Goal: Information Seeking & Learning: Learn about a topic

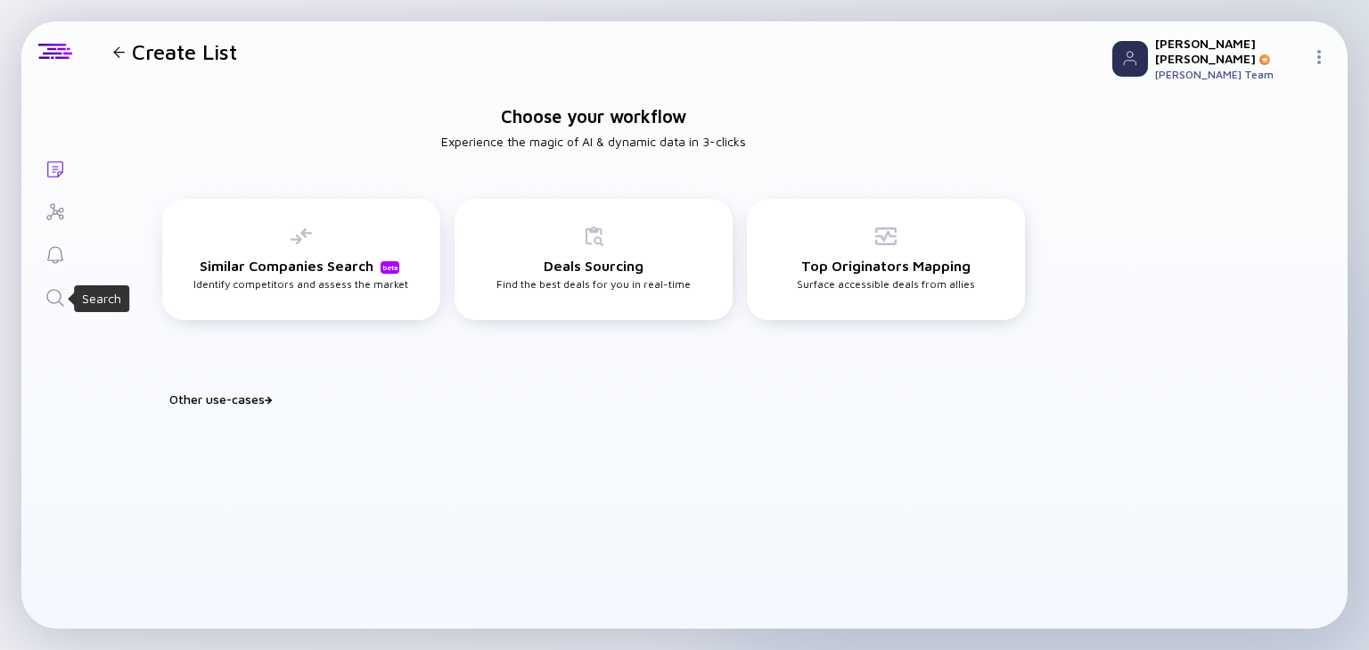
click at [49, 298] on icon "Search" at bounding box center [55, 297] width 21 height 21
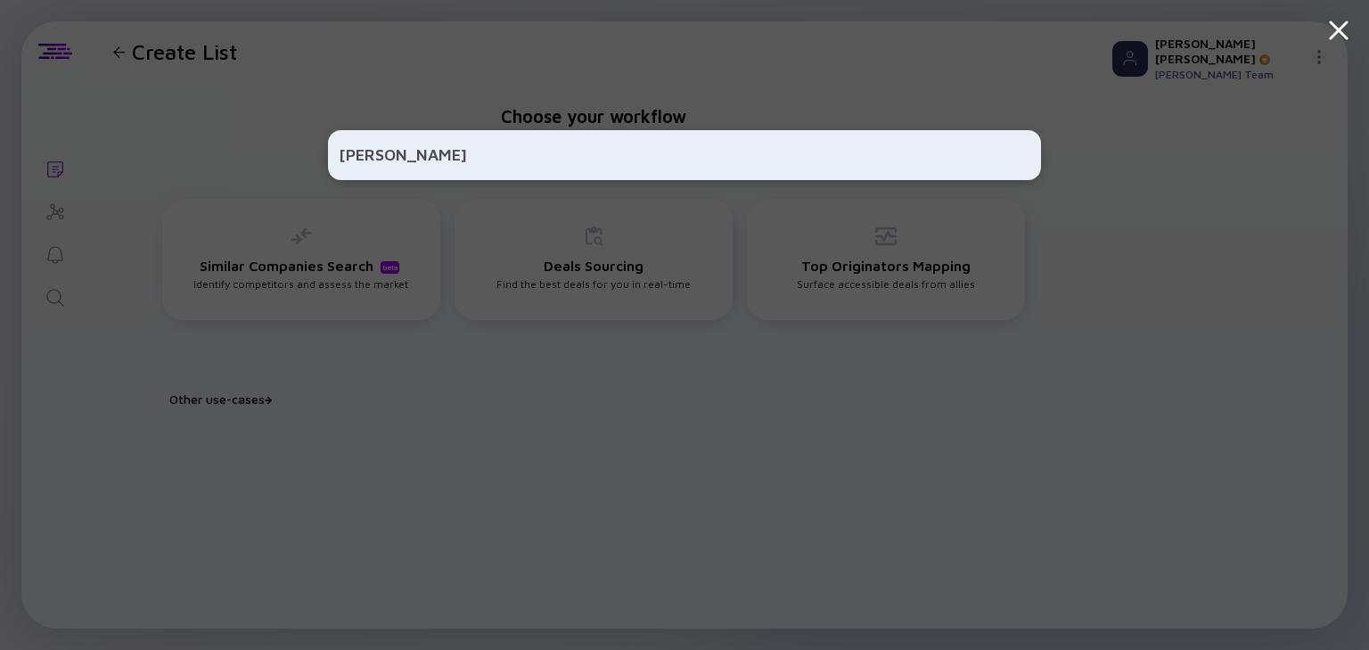
type input "J"
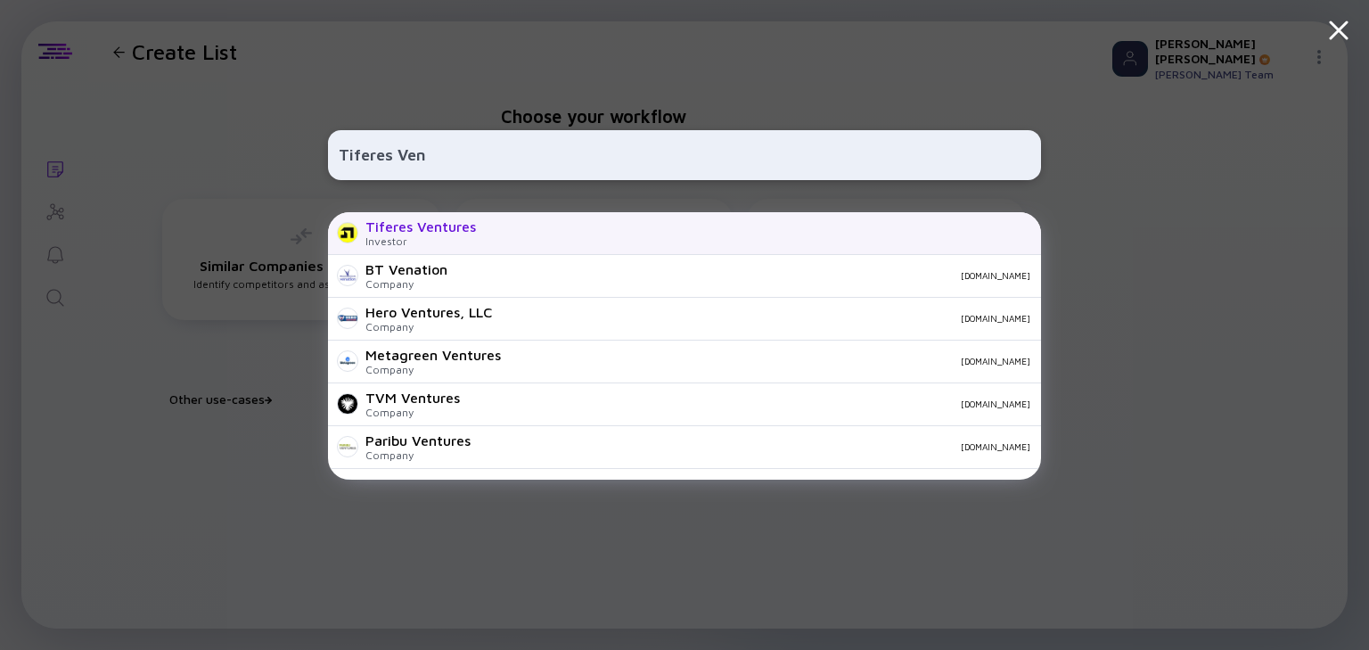
type input "Tiferes Ven"
click at [375, 239] on div "Investor" at bounding box center [420, 240] width 111 height 13
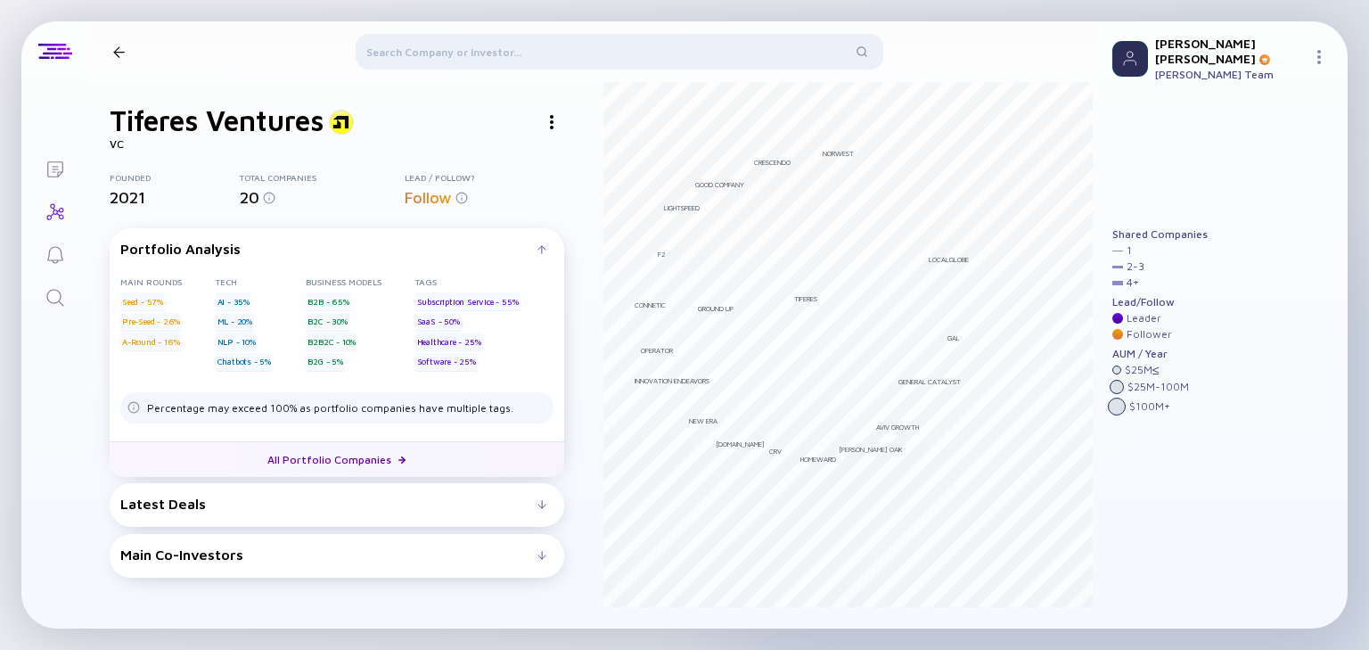
click at [352, 458] on link "All Portfolio Companies" at bounding box center [337, 459] width 455 height 36
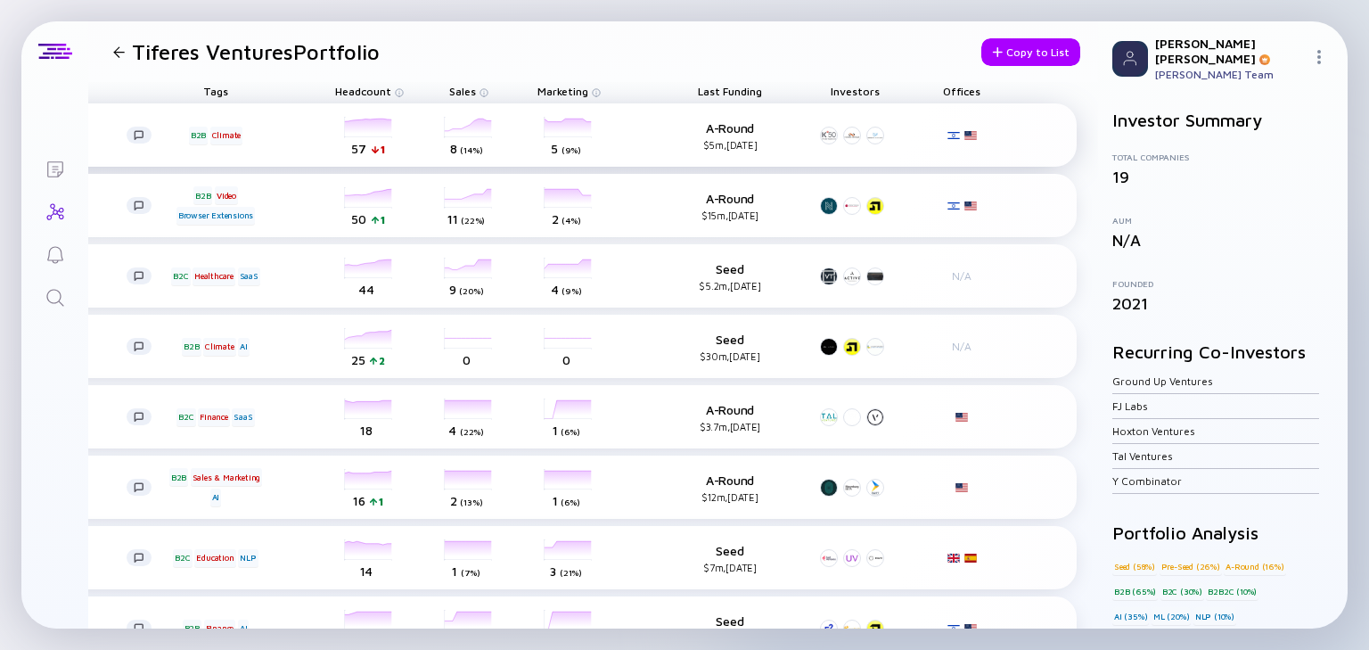
scroll to position [0, 295]
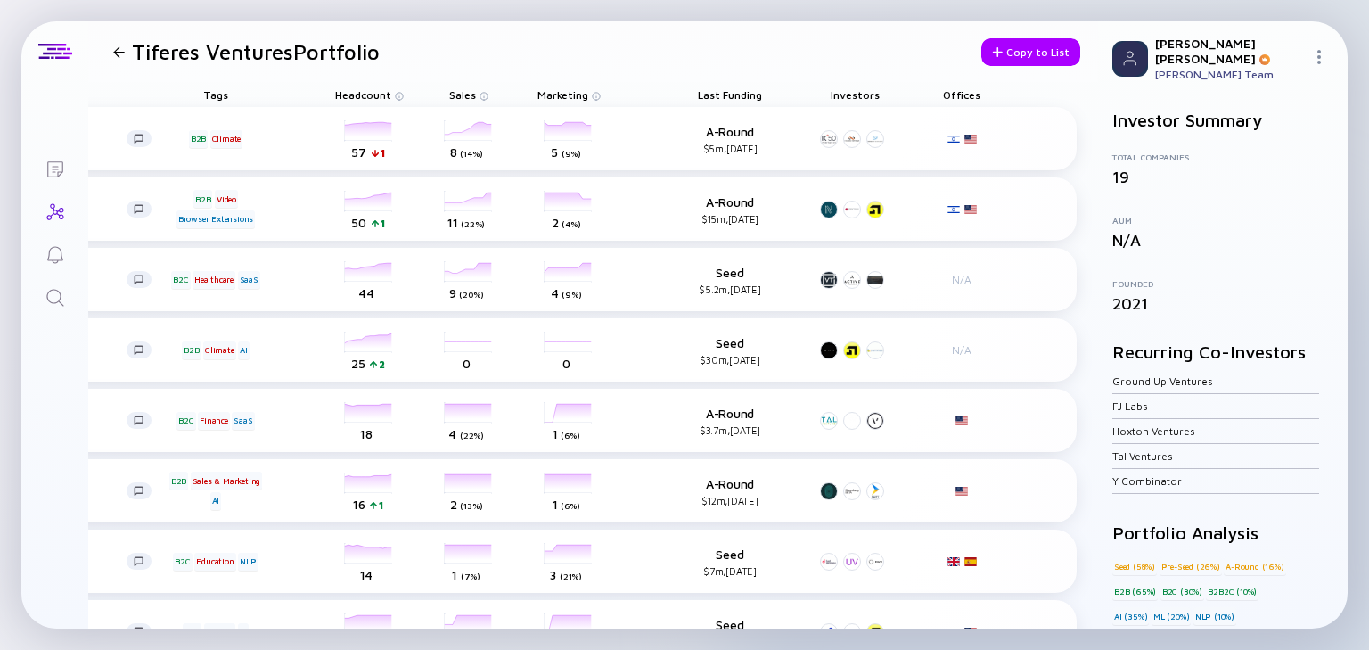
click at [946, 94] on div "Offices" at bounding box center [962, 94] width 80 height 25
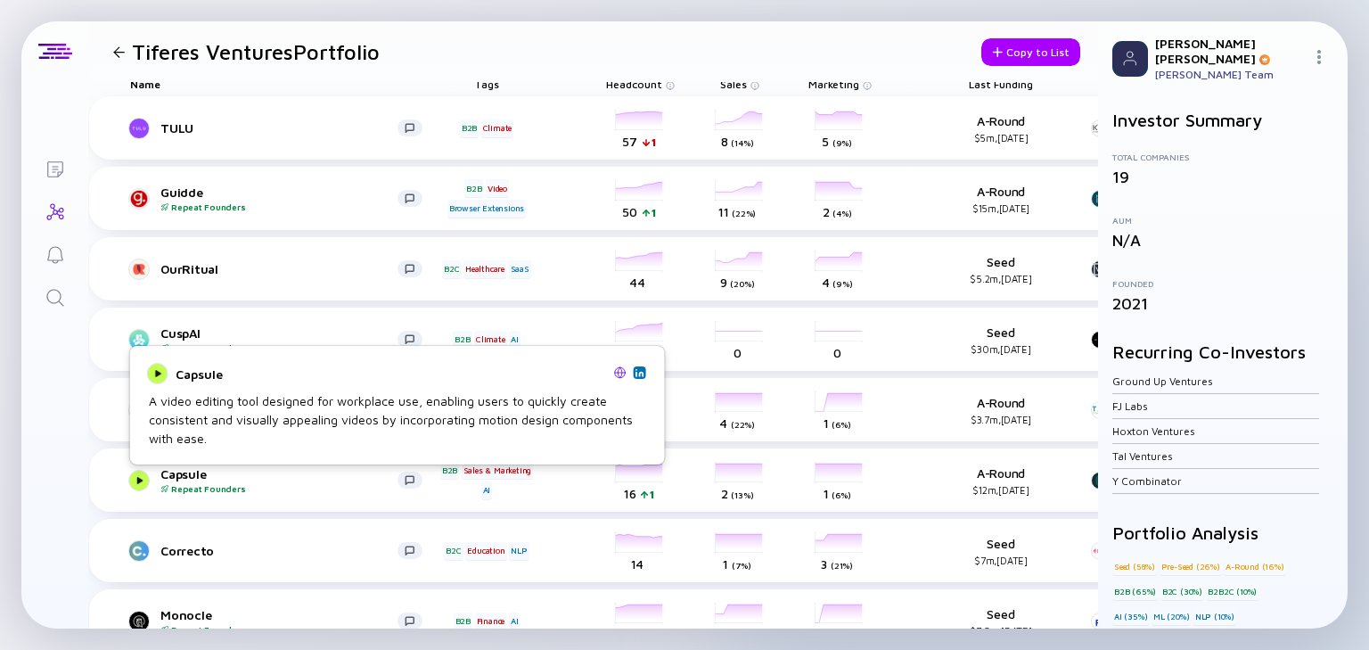
scroll to position [0, 13]
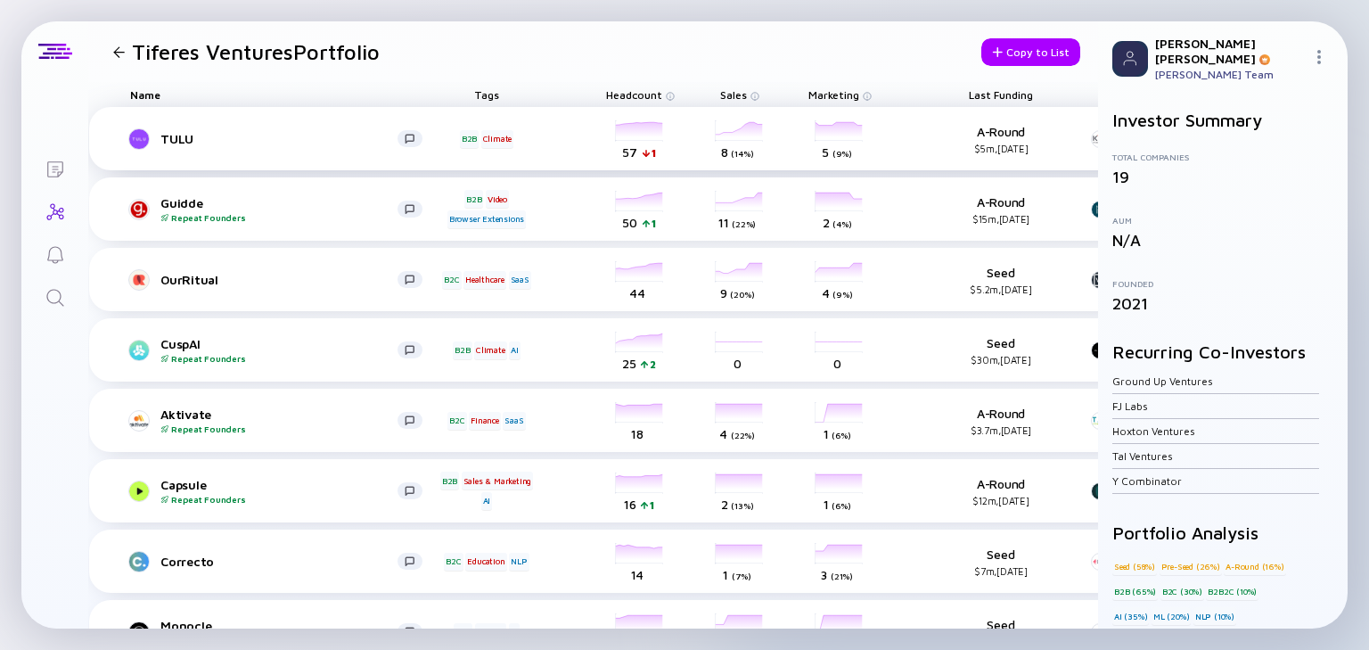
click at [166, 141] on div "TULU" at bounding box center [278, 138] width 237 height 15
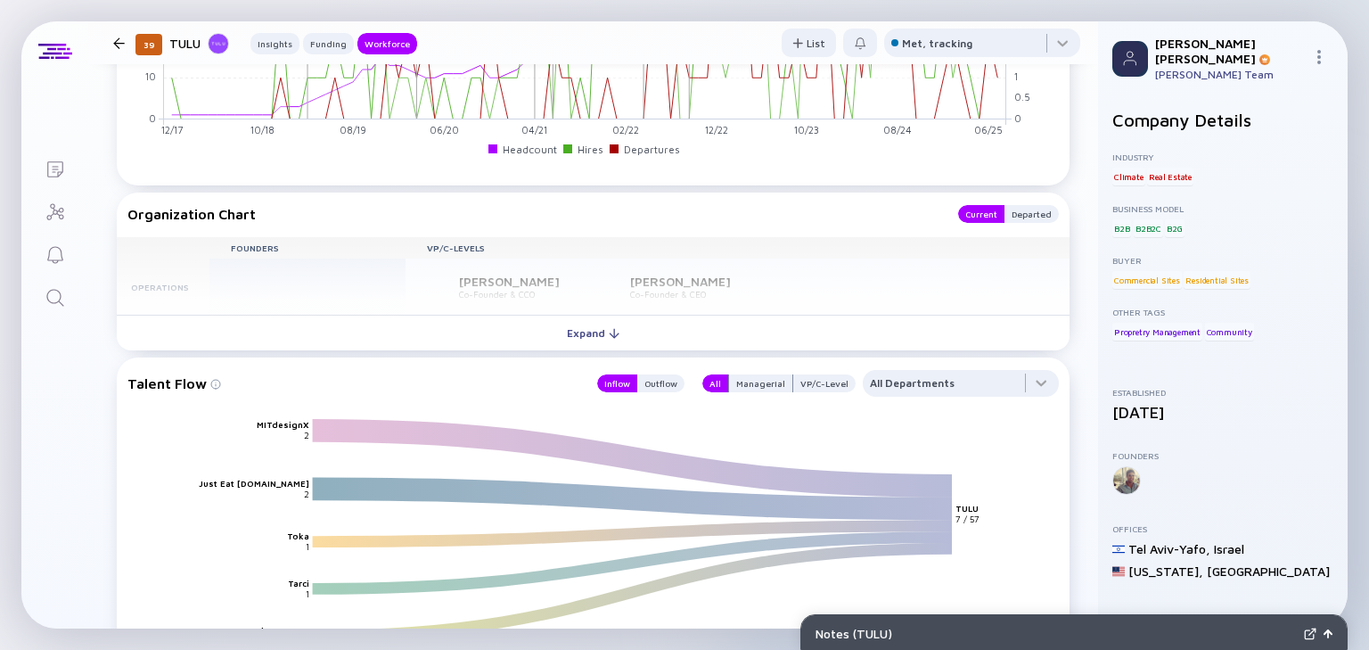
scroll to position [1890, 0]
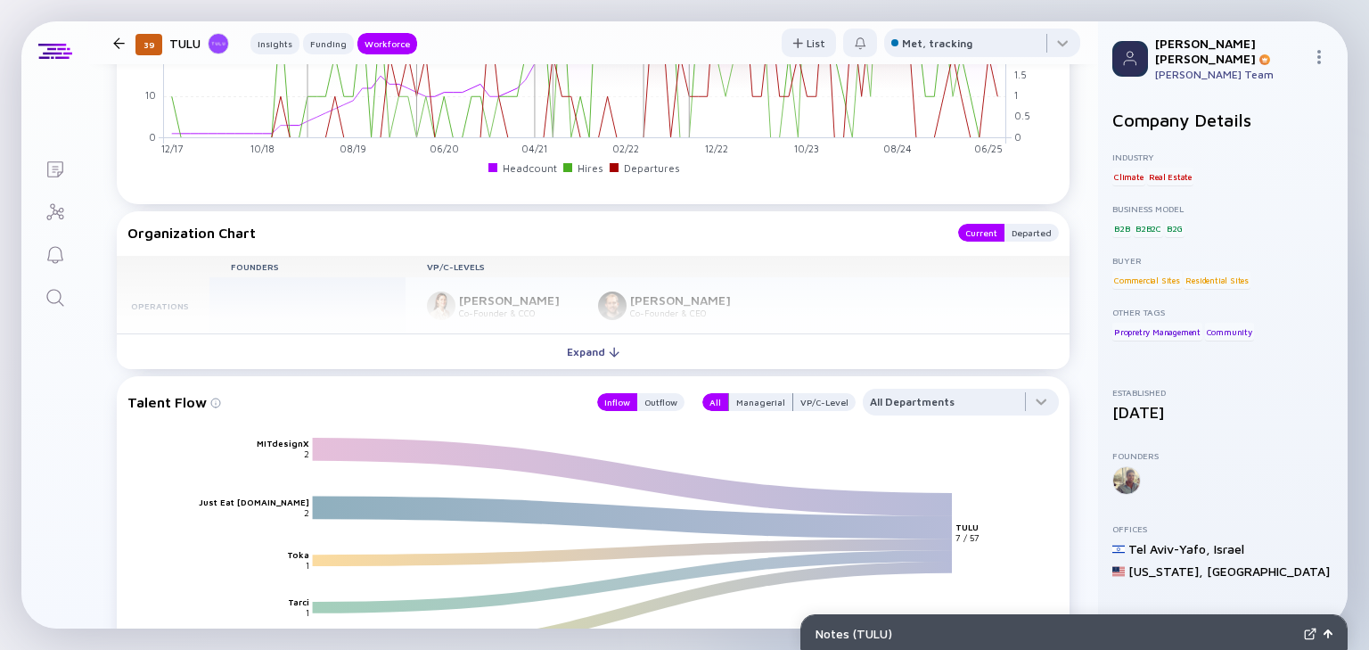
click at [111, 38] on div at bounding box center [119, 43] width 26 height 12
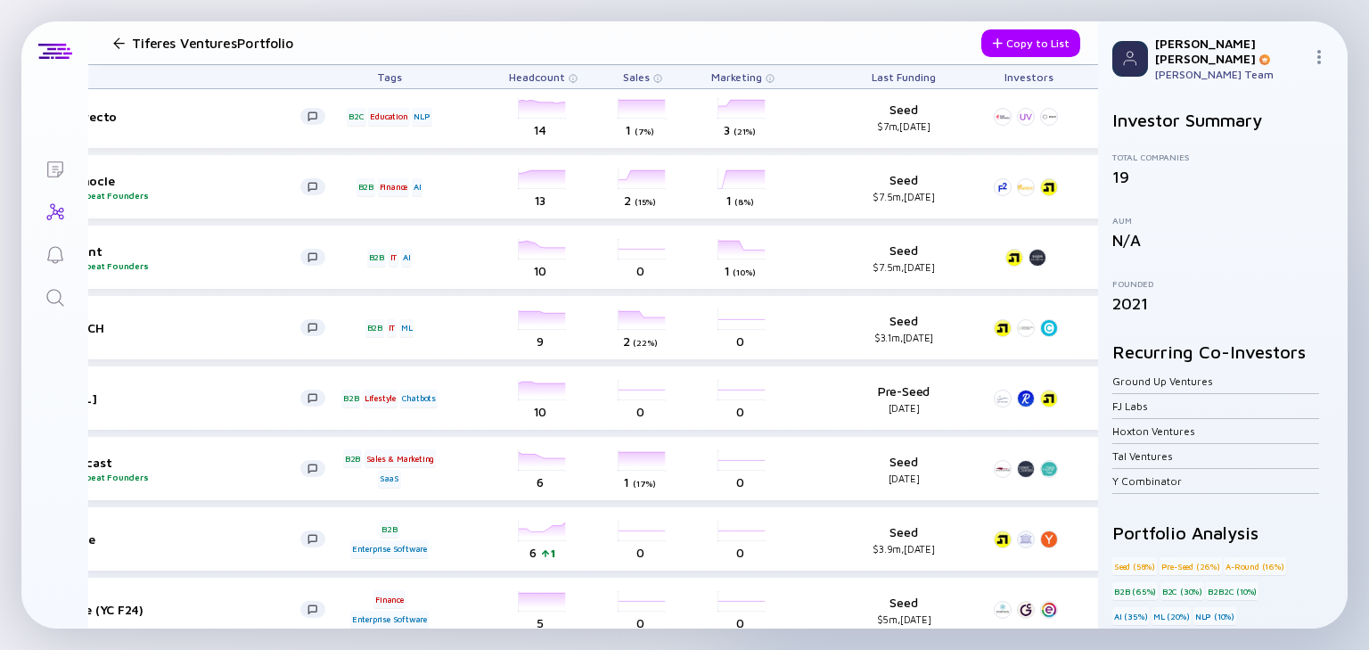
scroll to position [445, 0]
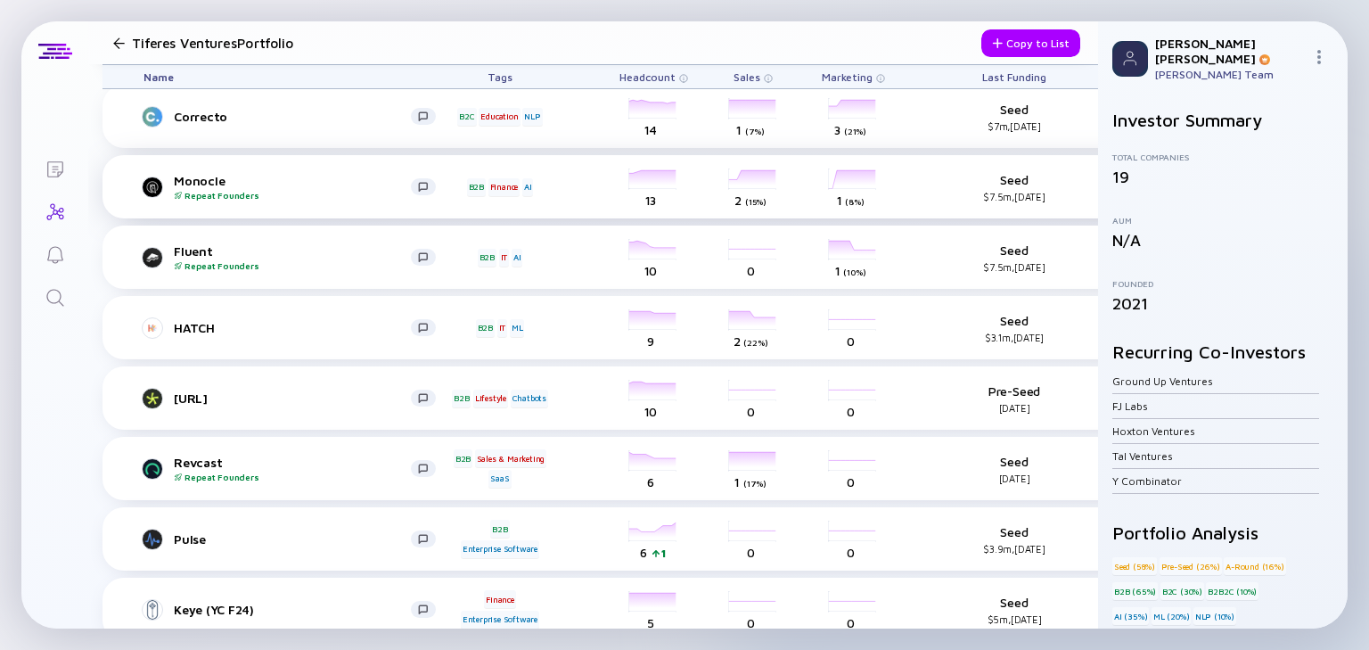
click at [209, 182] on div "Monocle Repeat Founders" at bounding box center [292, 187] width 237 height 28
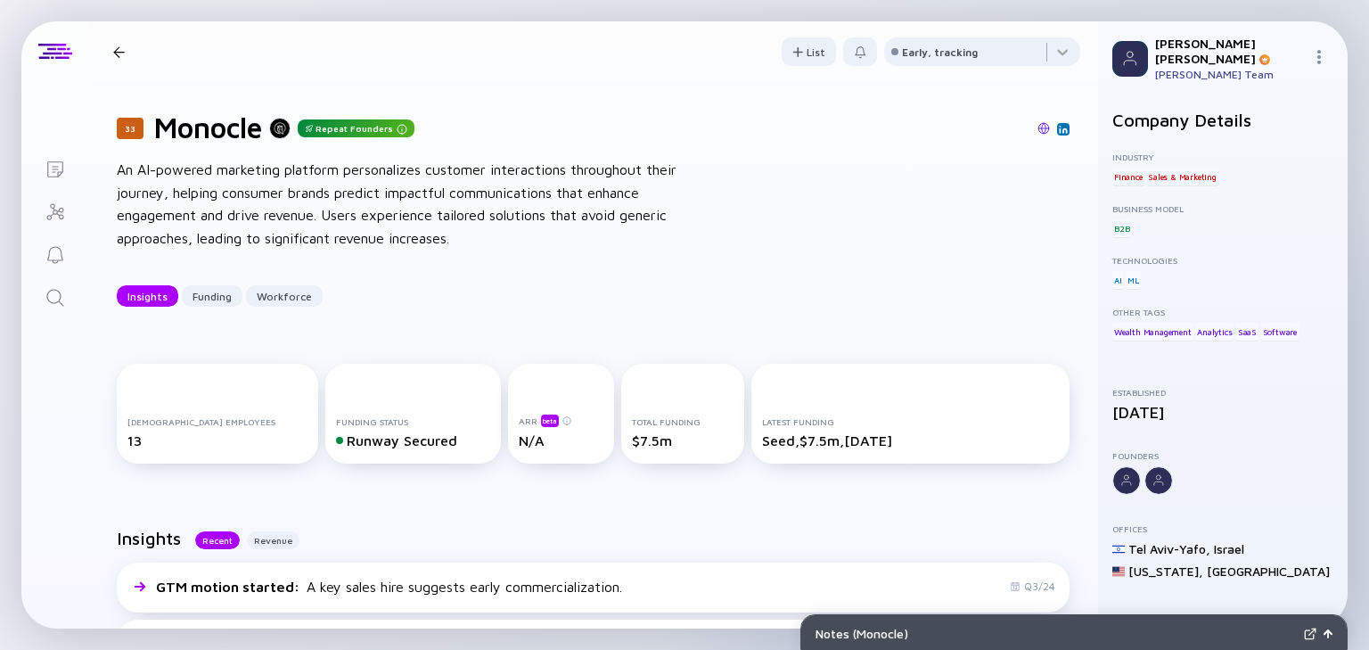
click at [52, 287] on icon "Search" at bounding box center [55, 297] width 21 height 21
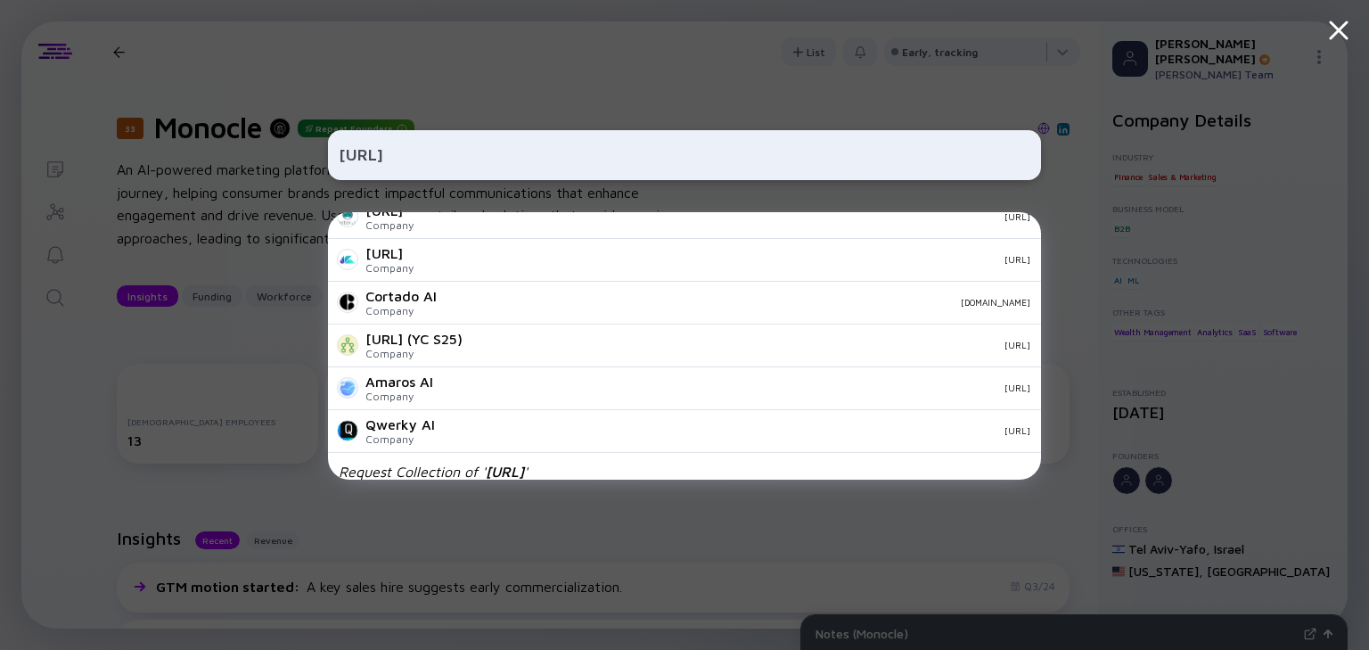
scroll to position [627, 0]
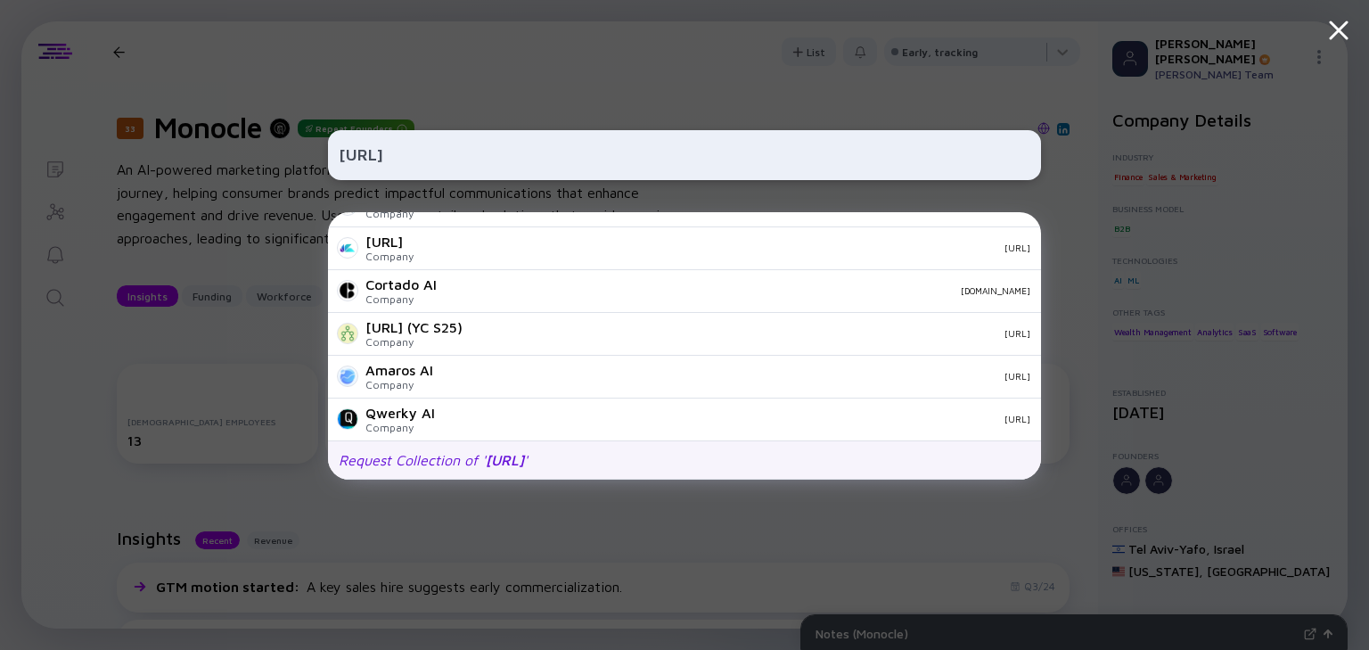
type input "[URL]"
click at [513, 460] on span "[URL]" at bounding box center [505, 460] width 38 height 16
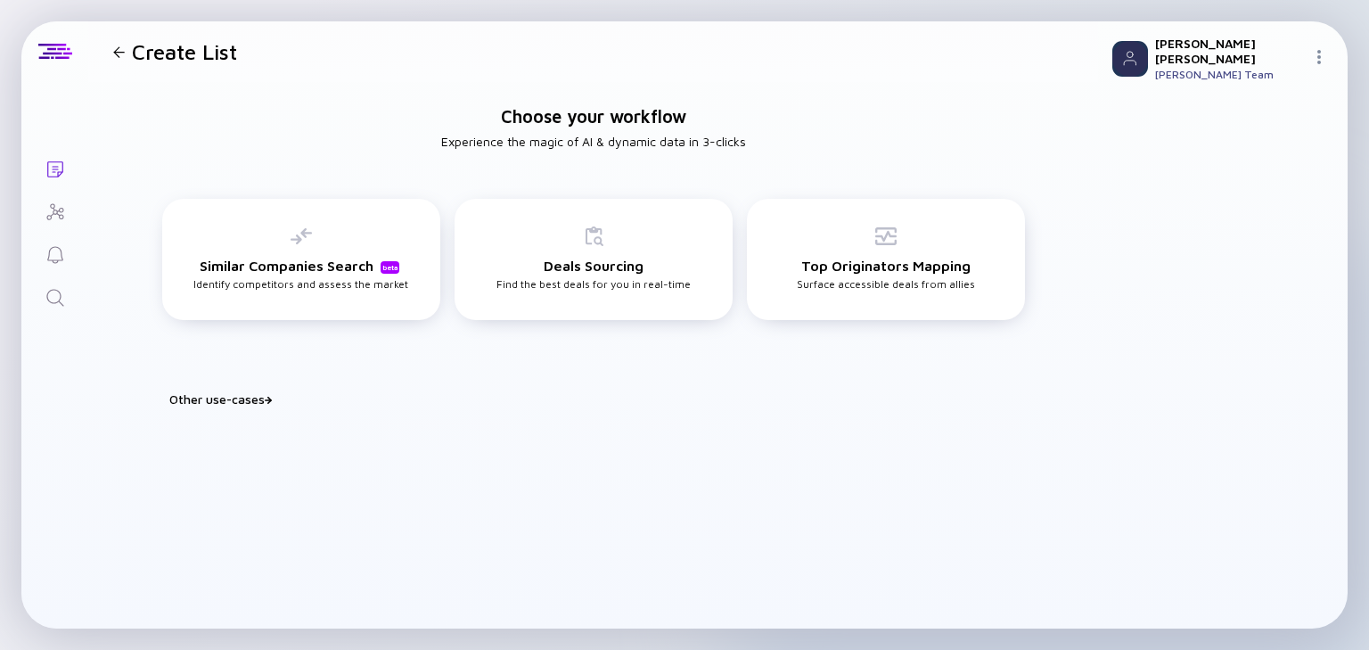
click at [57, 299] on icon "Search" at bounding box center [55, 297] width 21 height 21
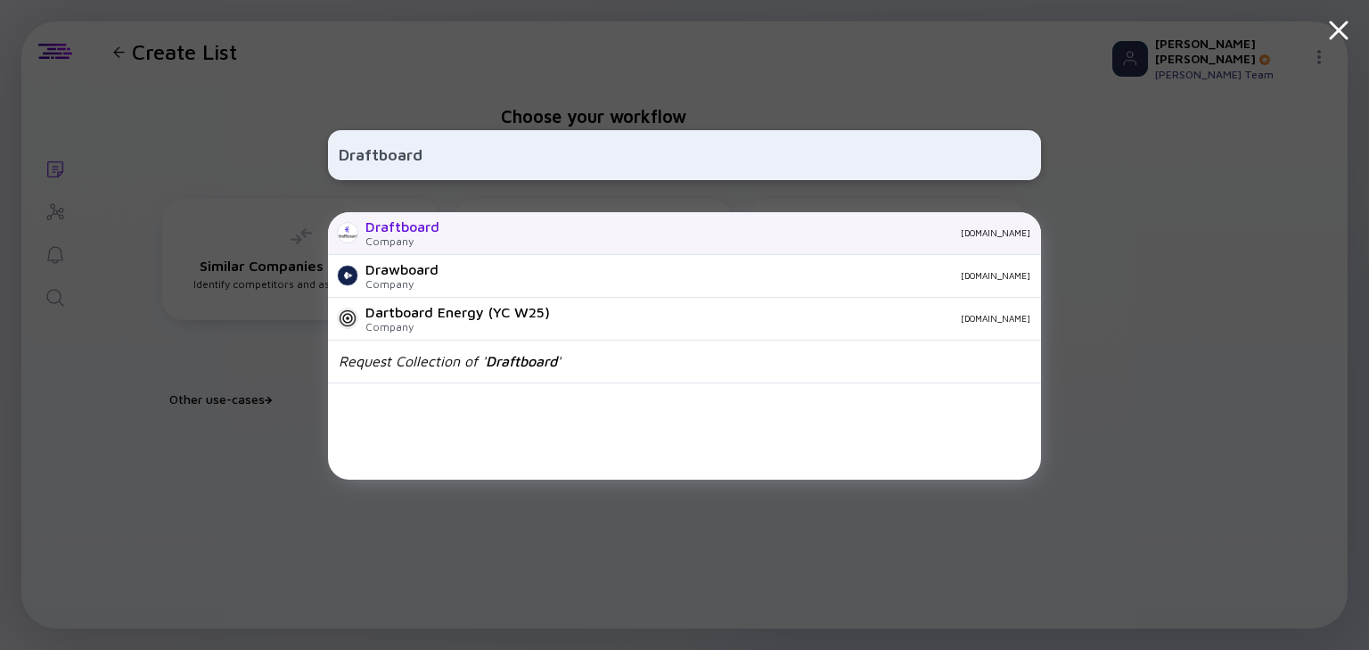
type input "Draftboard"
click at [382, 232] on div "Draftboard" at bounding box center [402, 226] width 74 height 16
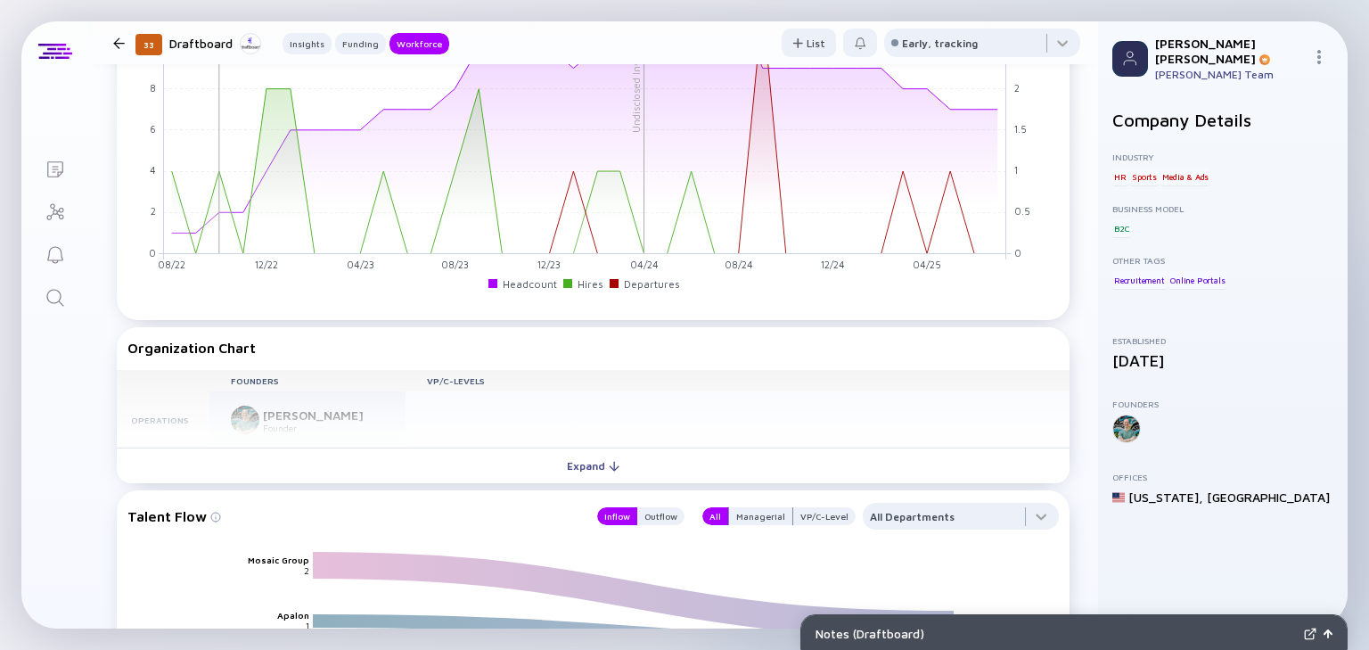
scroll to position [1444, 0]
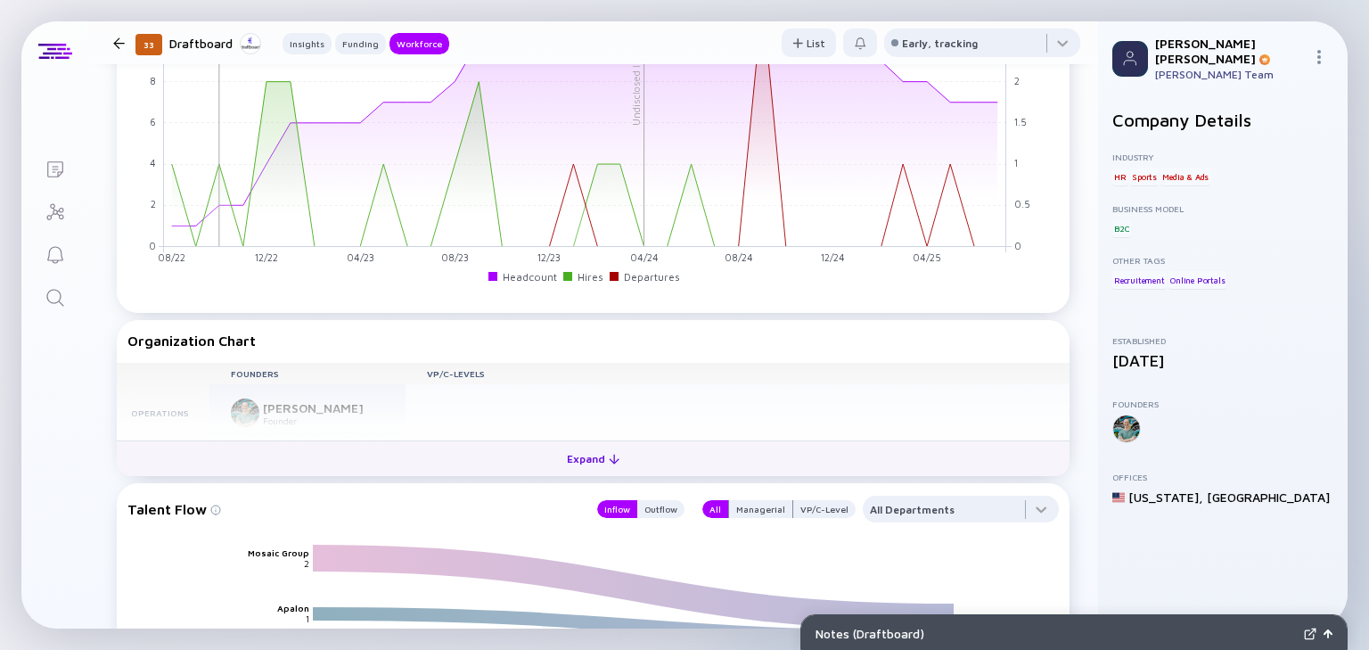
click at [609, 456] on div at bounding box center [614, 459] width 11 height 11
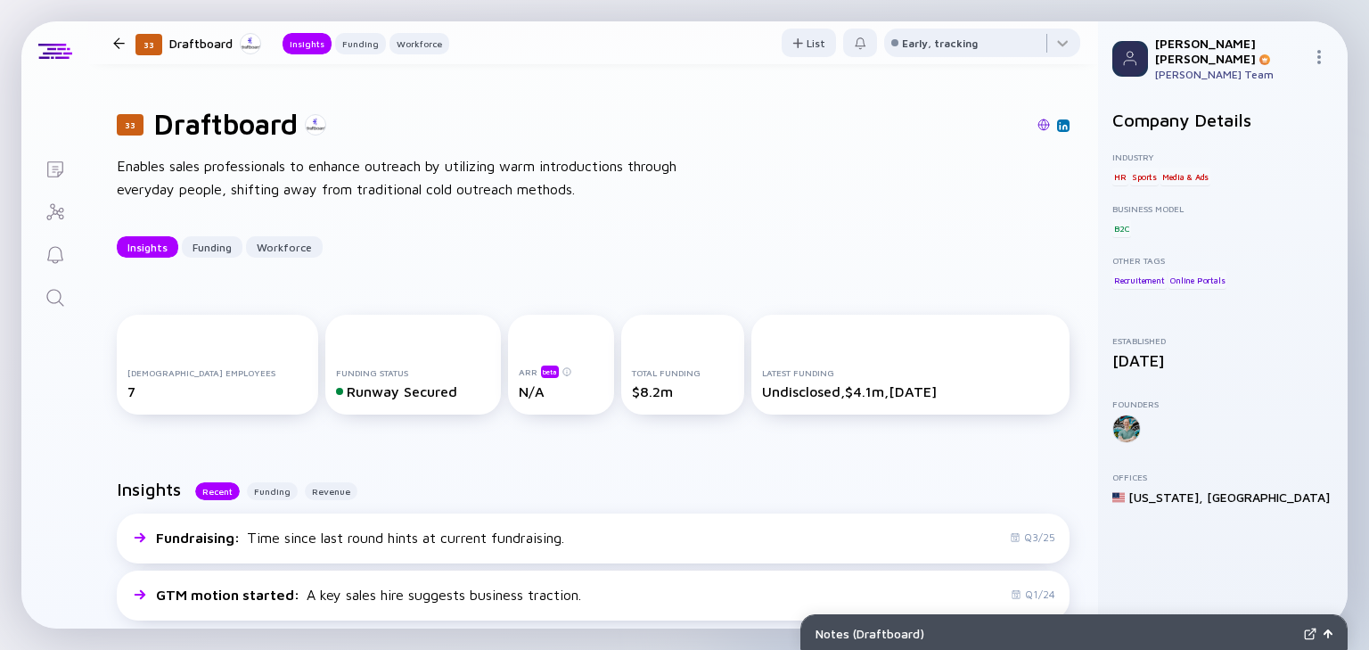
scroll to position [0, 0]
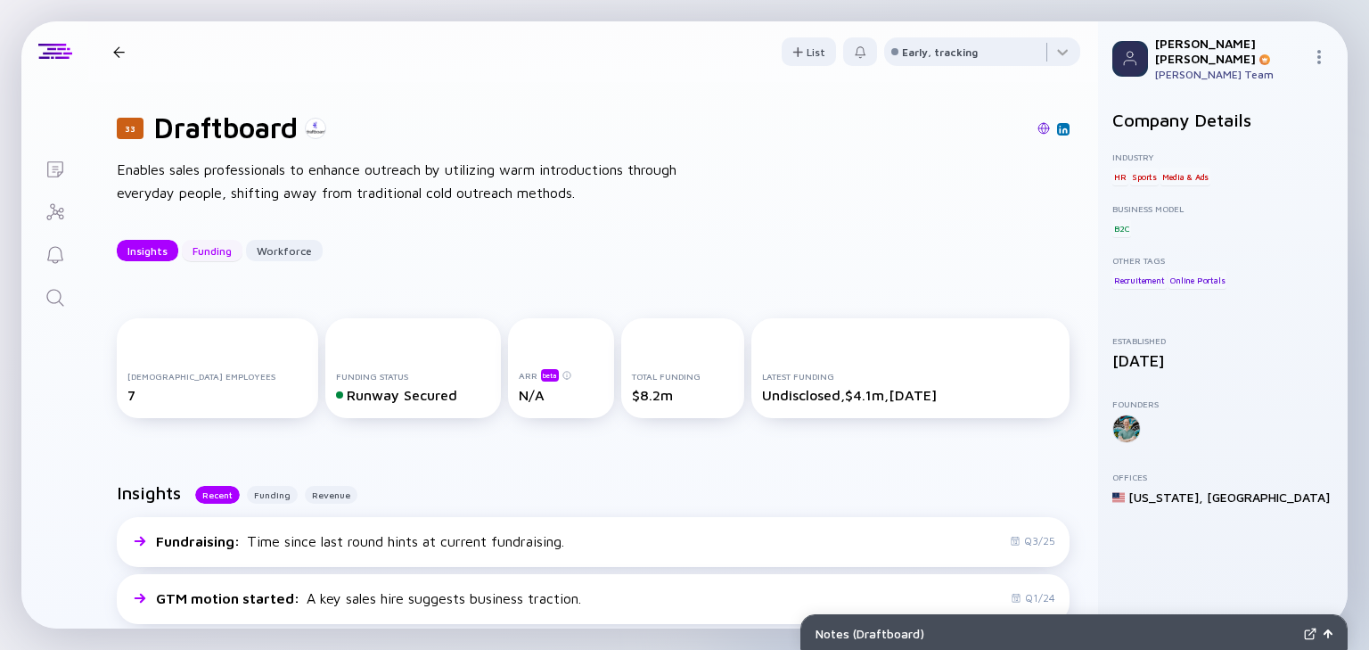
click at [227, 255] on div "Funding" at bounding box center [212, 251] width 61 height 28
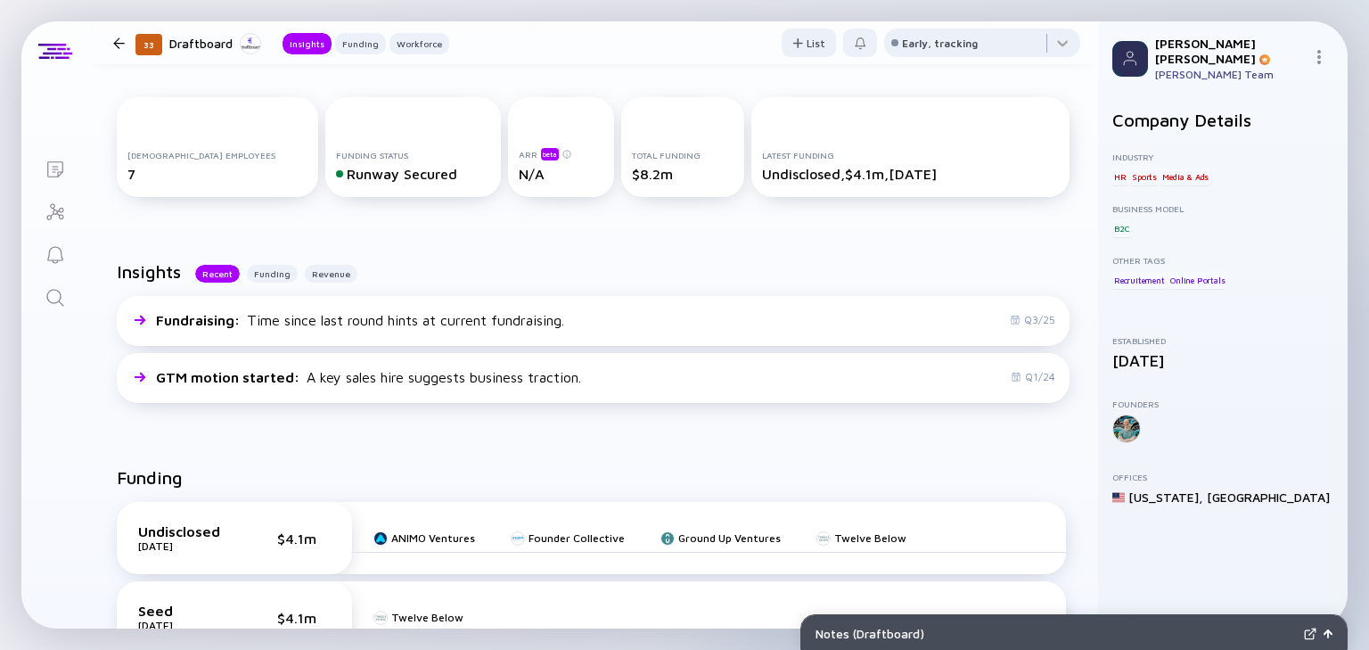
scroll to position [25, 0]
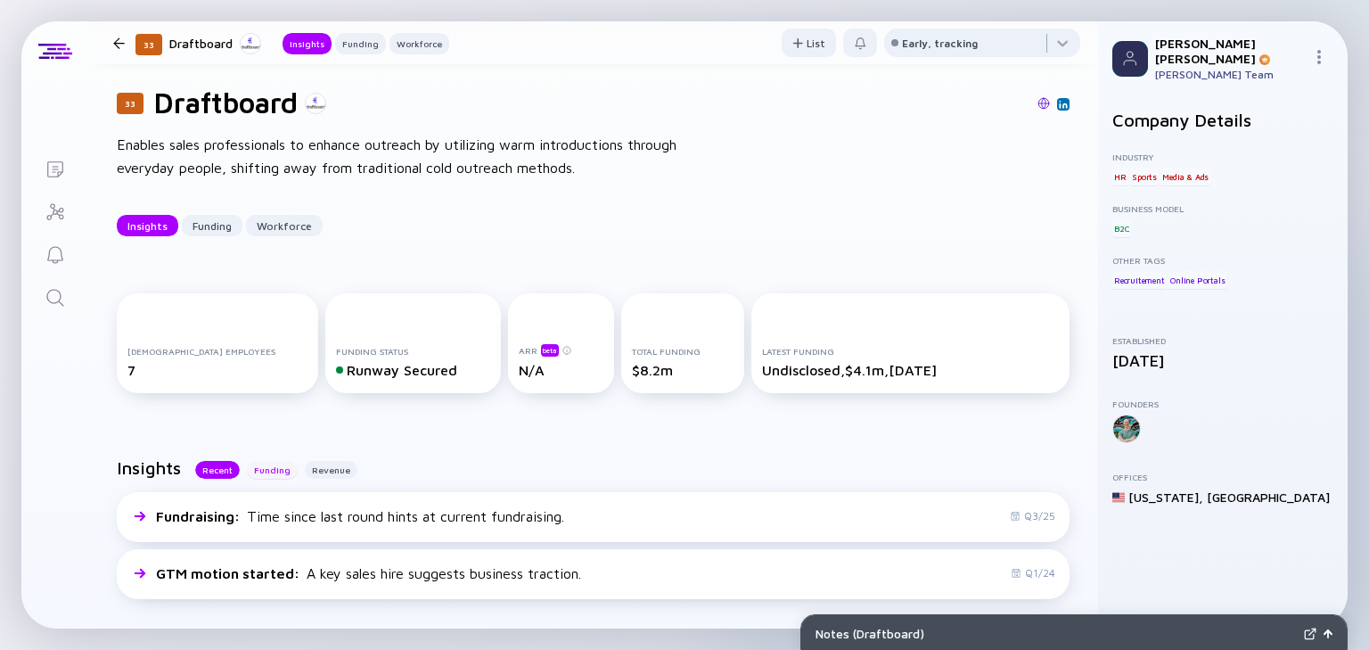
click at [264, 471] on div "Funding" at bounding box center [272, 470] width 51 height 18
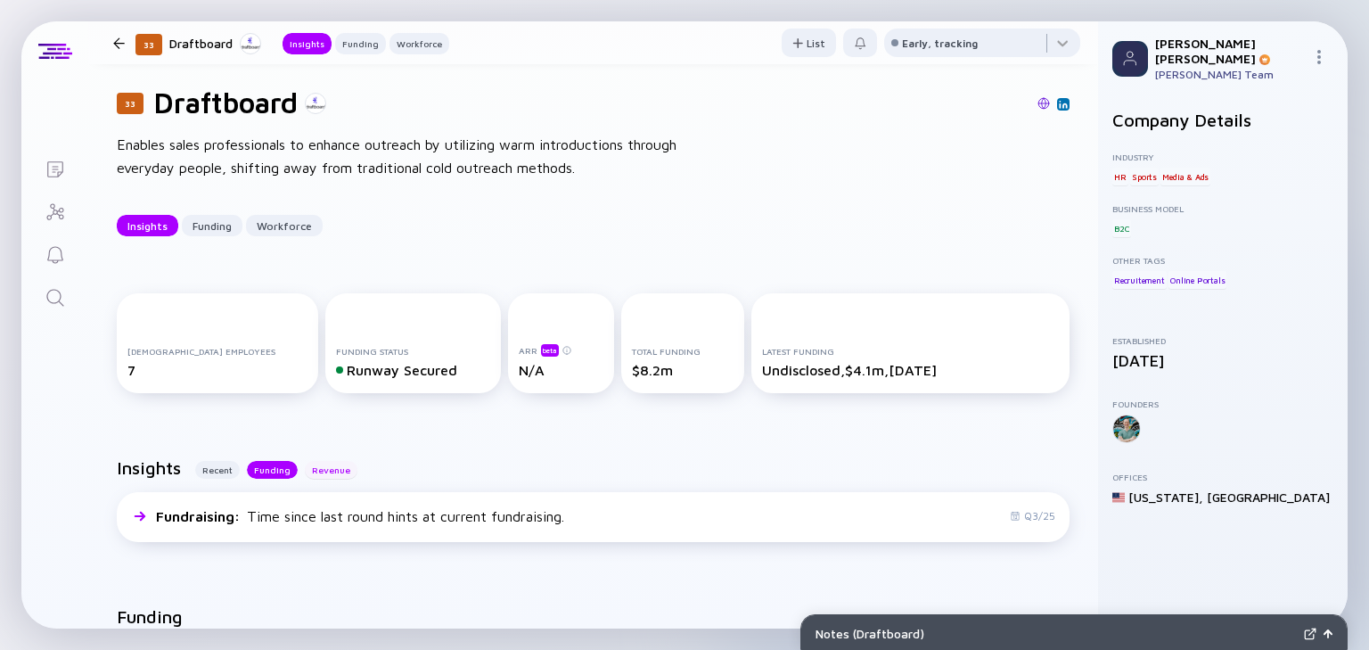
click at [324, 465] on div "Revenue" at bounding box center [331, 470] width 53 height 18
click at [222, 467] on div "Recent" at bounding box center [217, 470] width 45 height 18
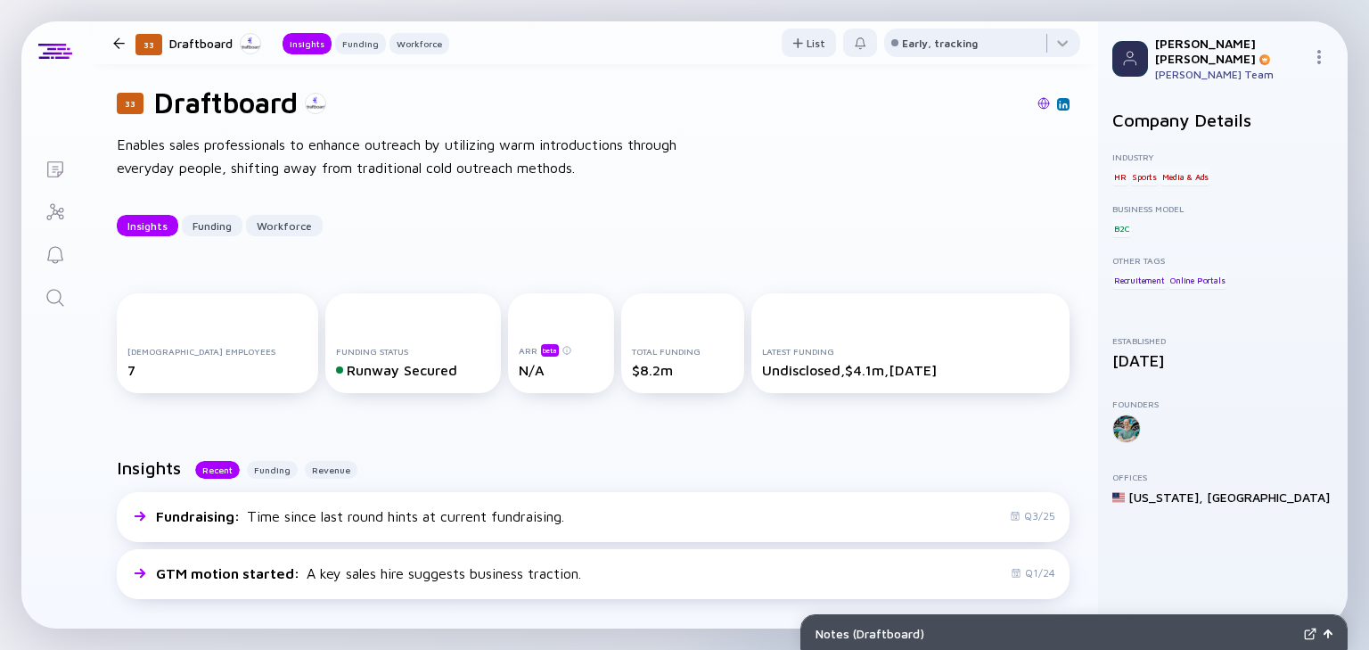
click at [48, 292] on icon "Search" at bounding box center [55, 297] width 21 height 21
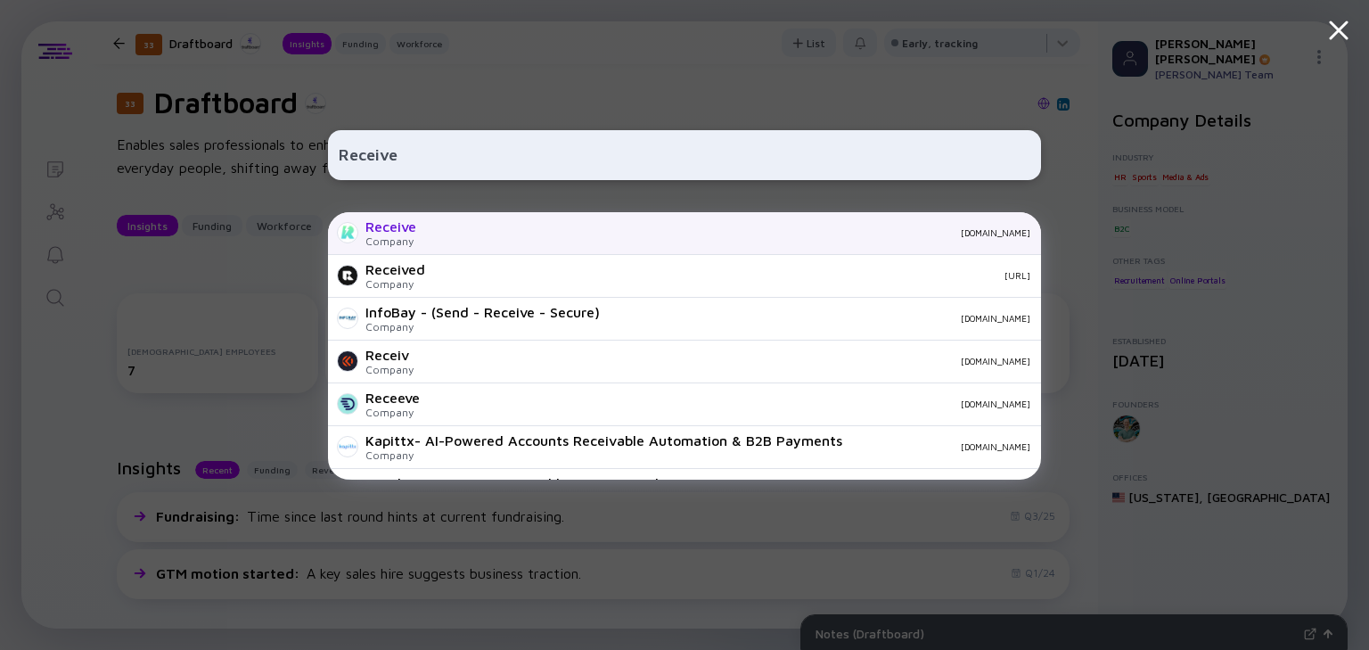
type input "Receive"
click at [400, 228] on div "Receive" at bounding box center [390, 226] width 51 height 16
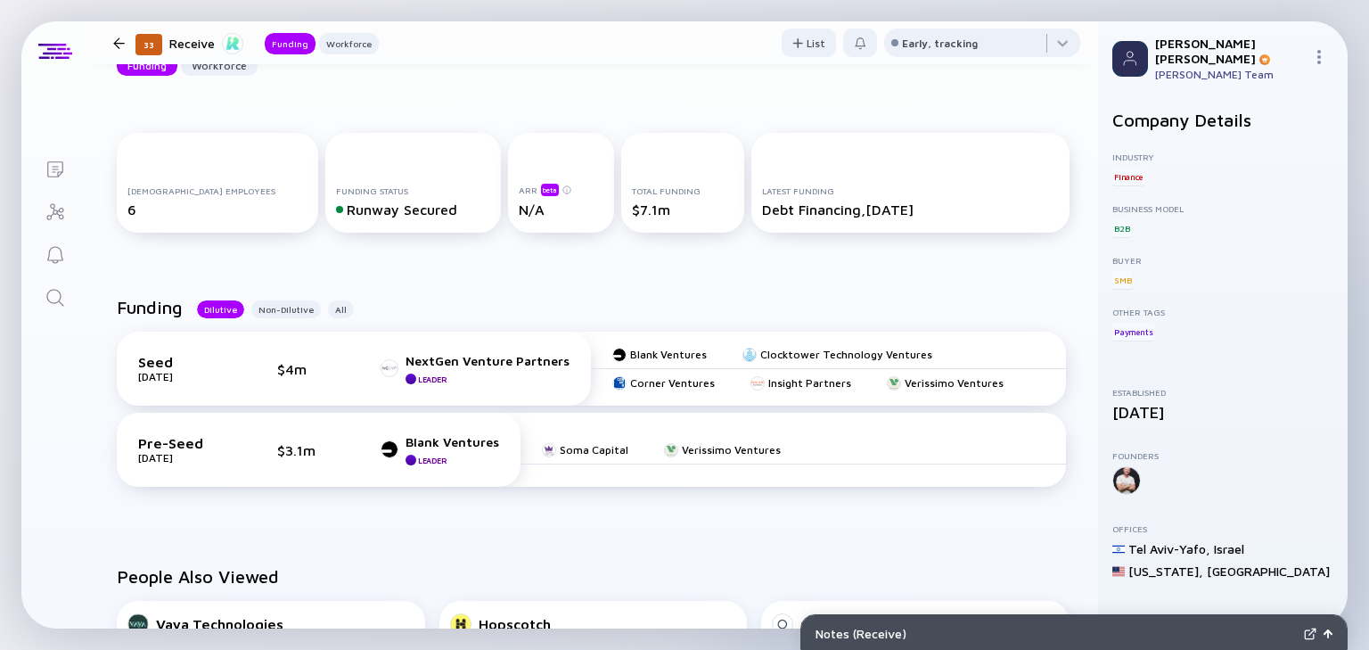
scroll to position [164, 0]
